Goal: Navigation & Orientation: Find specific page/section

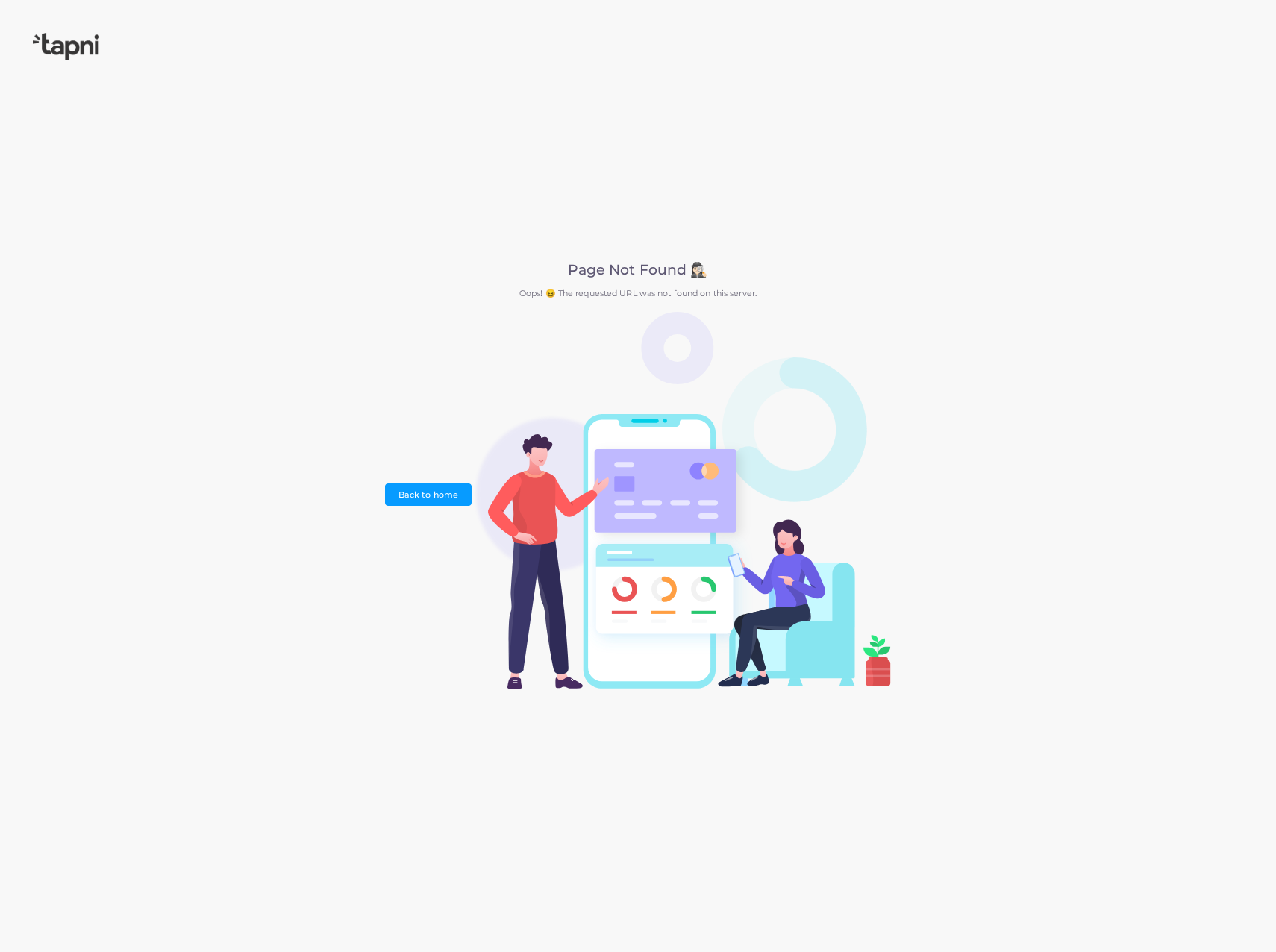
drag, startPoint x: 600, startPoint y: 290, endPoint x: 790, endPoint y: 299, distance: 190.2
click at [790, 299] on p "Oops! 😖 The requested URL was not found on this server." at bounding box center [637, 293] width 505 height 13
drag, startPoint x: 790, startPoint y: 299, endPoint x: 648, endPoint y: 289, distance: 142.4
click at [648, 290] on p "Oops! 😖 The requested URL was not found on this server." at bounding box center [637, 293] width 505 height 13
click at [433, 496] on link "Back to home" at bounding box center [428, 494] width 86 height 22
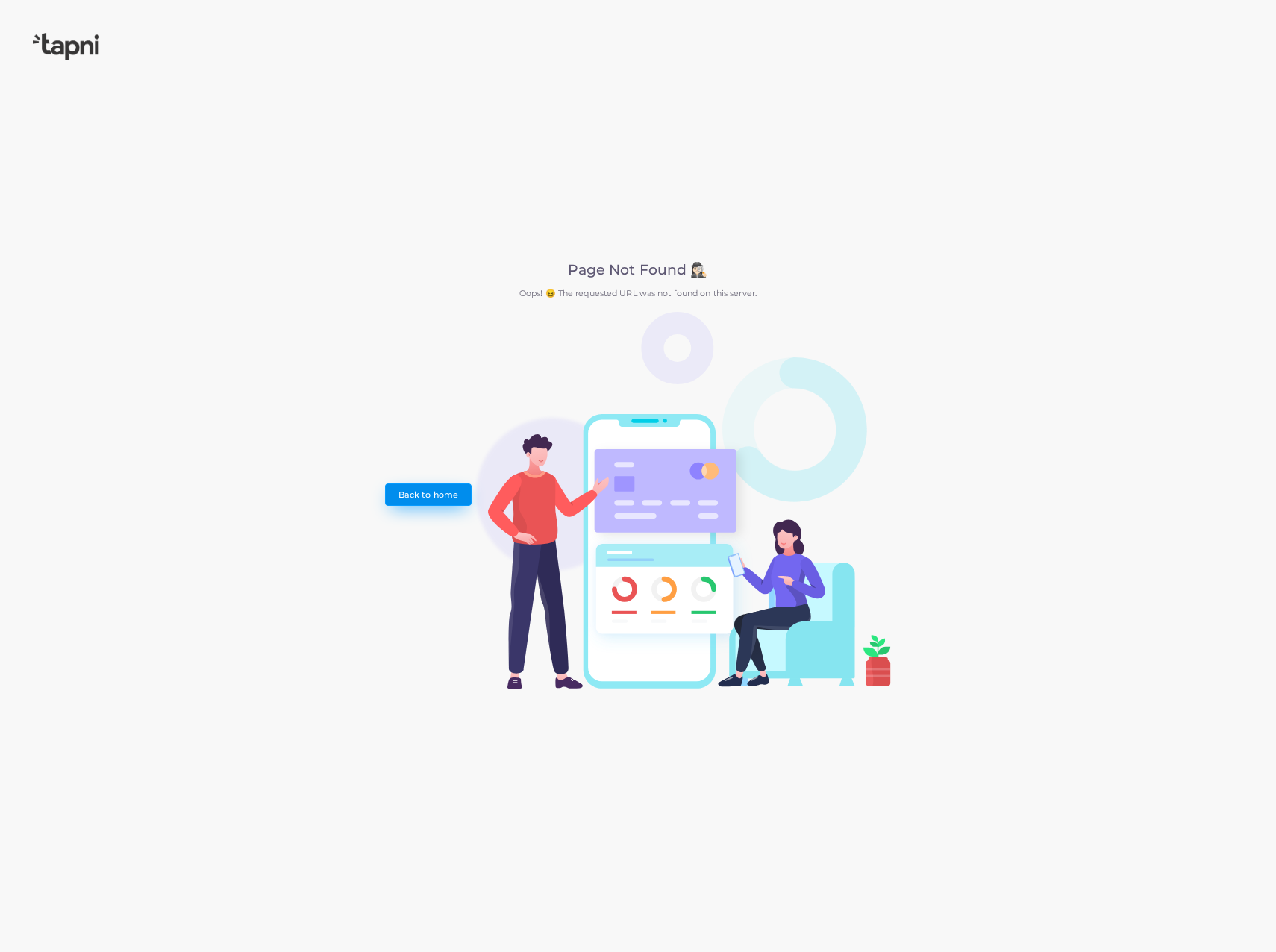
click at [451, 496] on link "Back to home" at bounding box center [428, 494] width 86 height 22
